Goal: Task Accomplishment & Management: Use online tool/utility

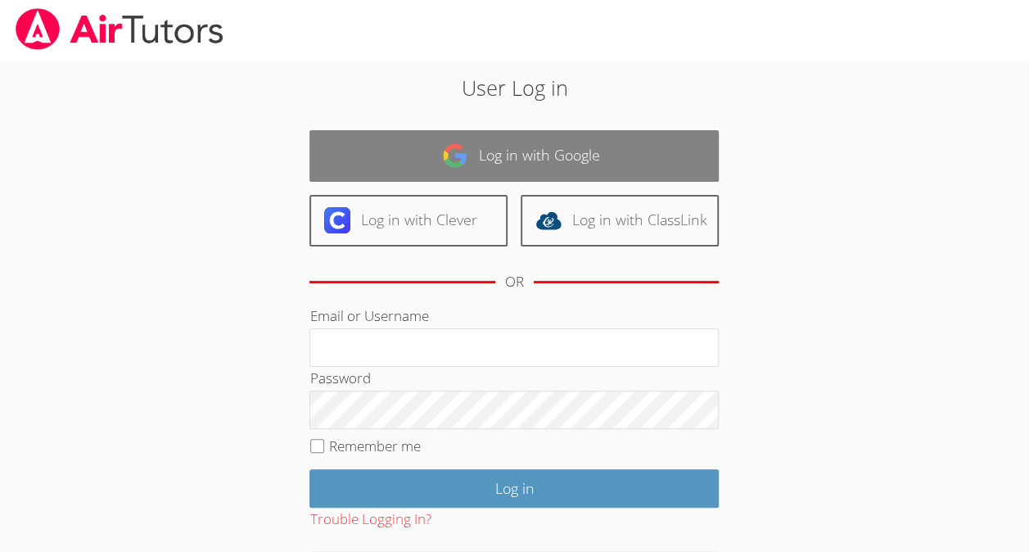
click at [556, 164] on link "Log in with Google" at bounding box center [513, 156] width 409 height 52
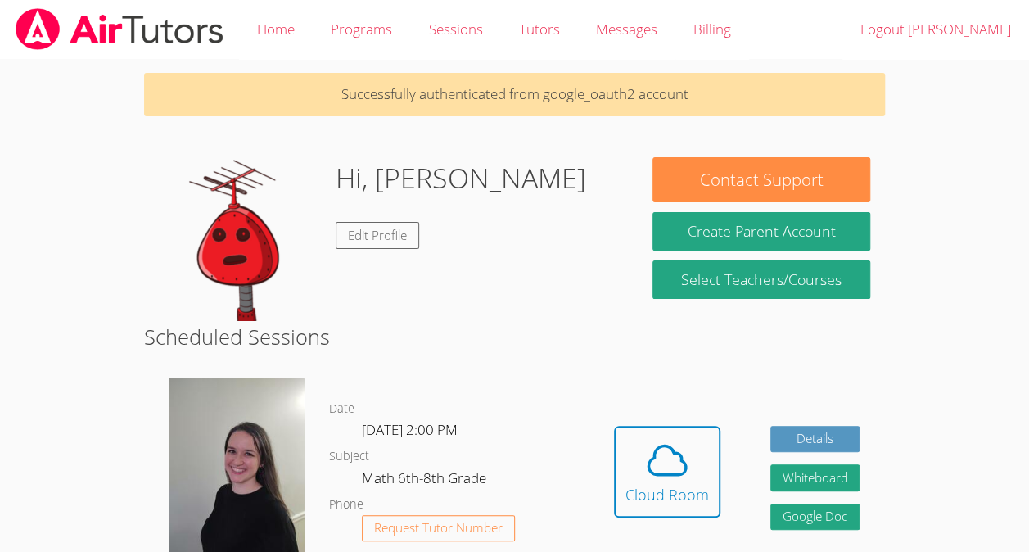
click at [506, 157] on div "Hi, Leo Ranjel Edit Profile" at bounding box center [391, 239] width 464 height 164
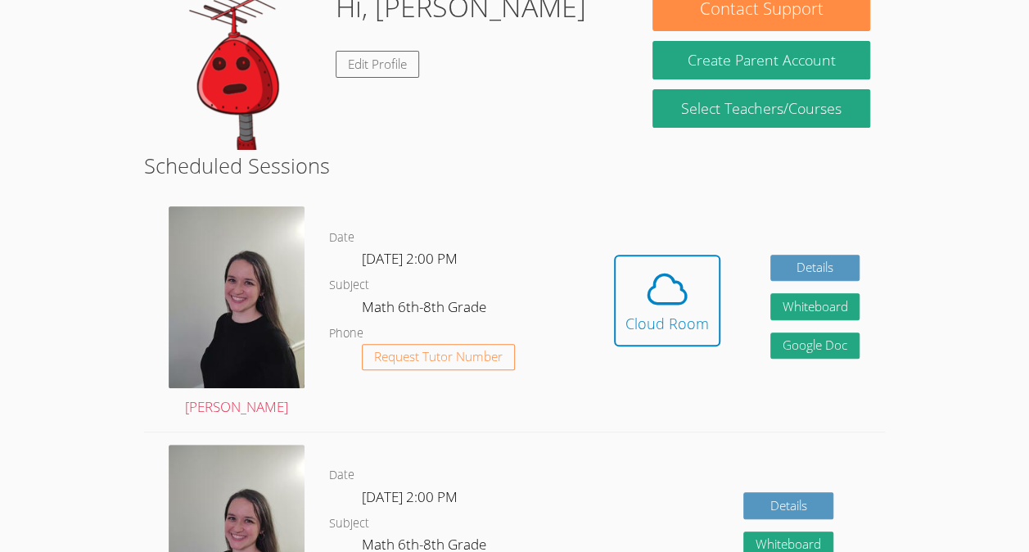
scroll to position [183, 0]
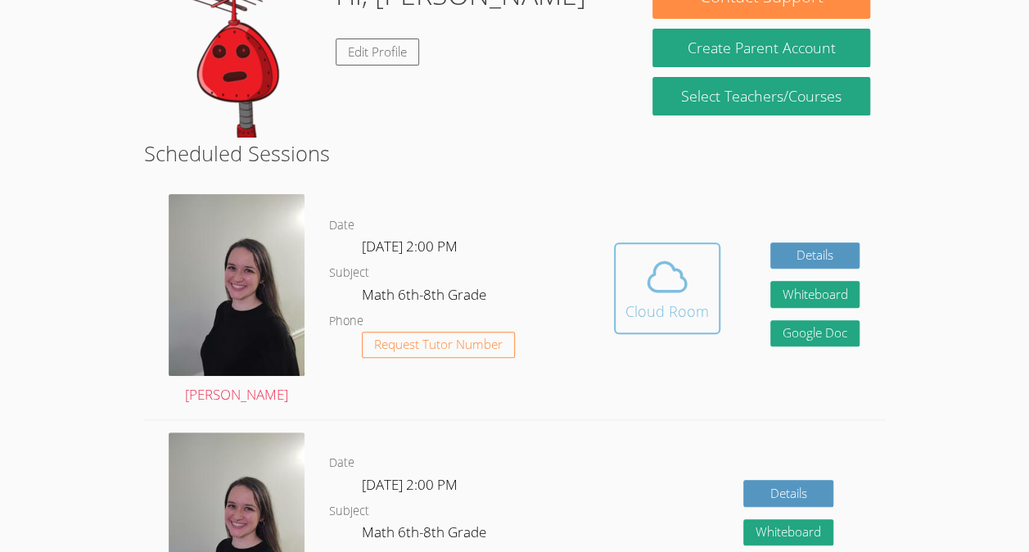
click at [689, 306] on div "Cloud Room" at bounding box center [666, 311] width 83 height 23
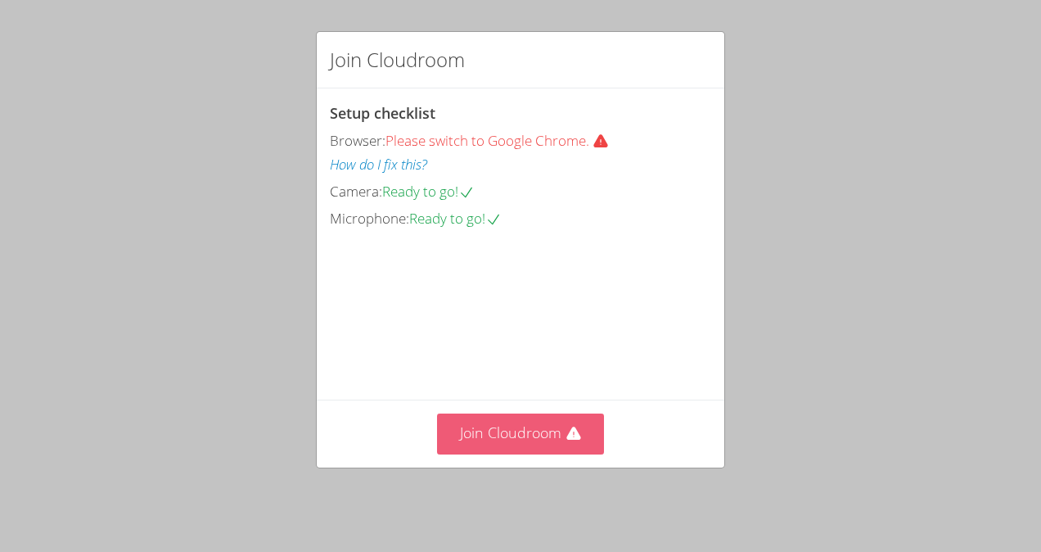
click at [516, 429] on button "Join Cloudroom" at bounding box center [521, 433] width 168 height 40
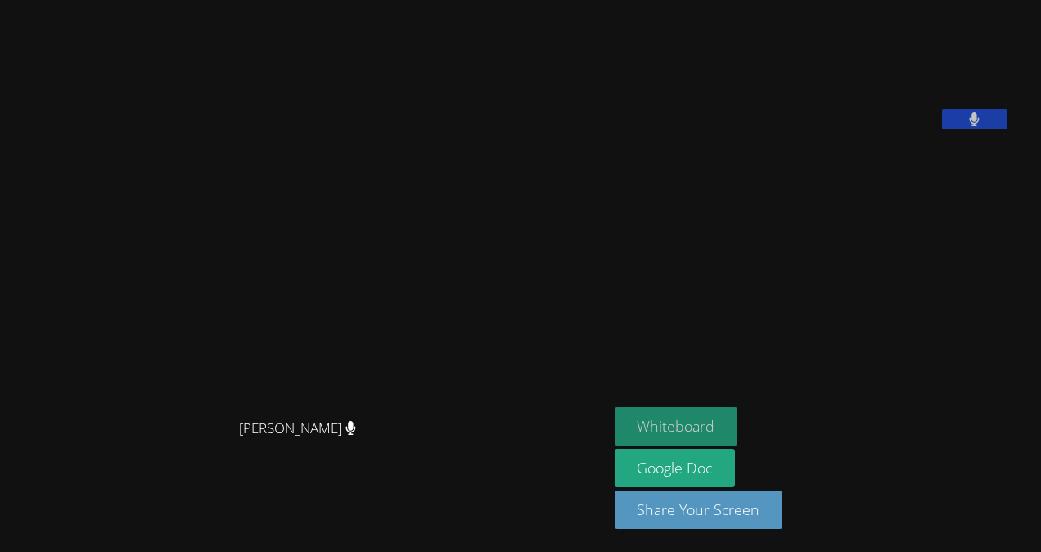
click at [722, 429] on button "Whiteboard" at bounding box center [677, 426] width 124 height 38
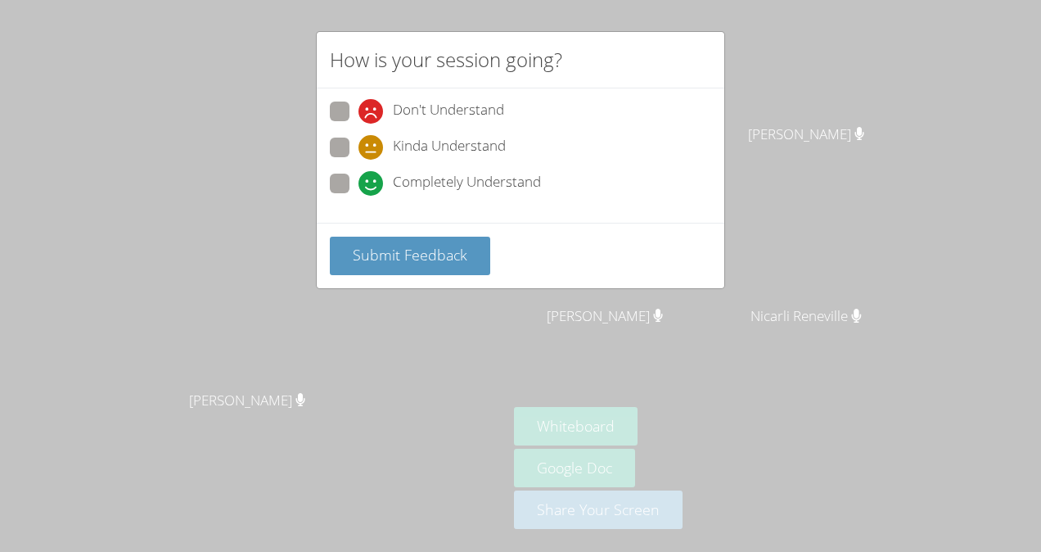
click at [463, 180] on span "Completely Understand" at bounding box center [467, 183] width 148 height 25
click at [372, 180] on input "Completely Understand" at bounding box center [366, 181] width 14 height 14
radio input "true"
click at [443, 232] on div "Submit Feedback" at bounding box center [521, 255] width 408 height 65
click at [450, 257] on span "Submit Feedback" at bounding box center [410, 255] width 115 height 20
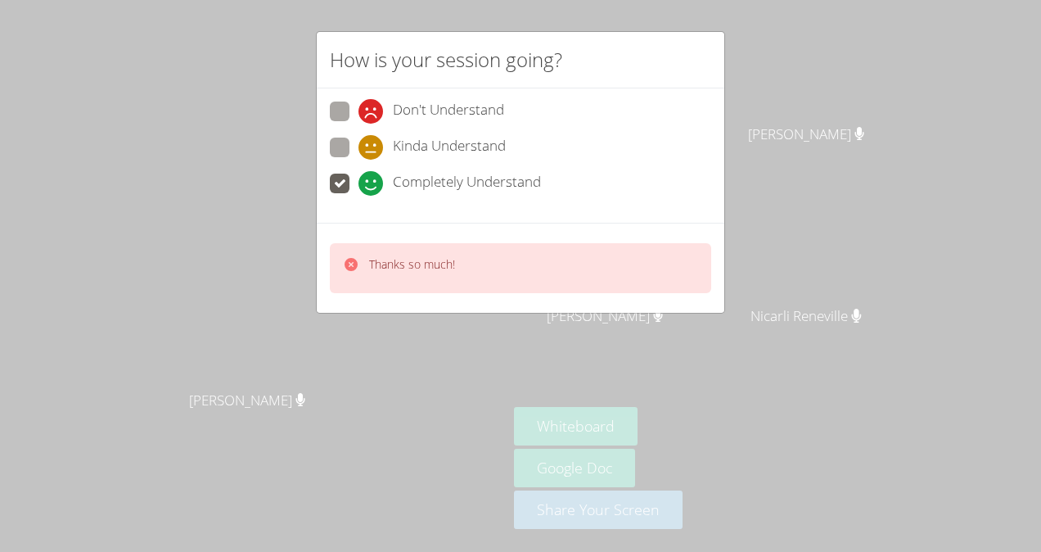
click at [247, 174] on div "How is your session going? Don't Understand Kinda Understand Completely Underst…" at bounding box center [520, 276] width 1041 height 552
